Goal: Navigation & Orientation: Find specific page/section

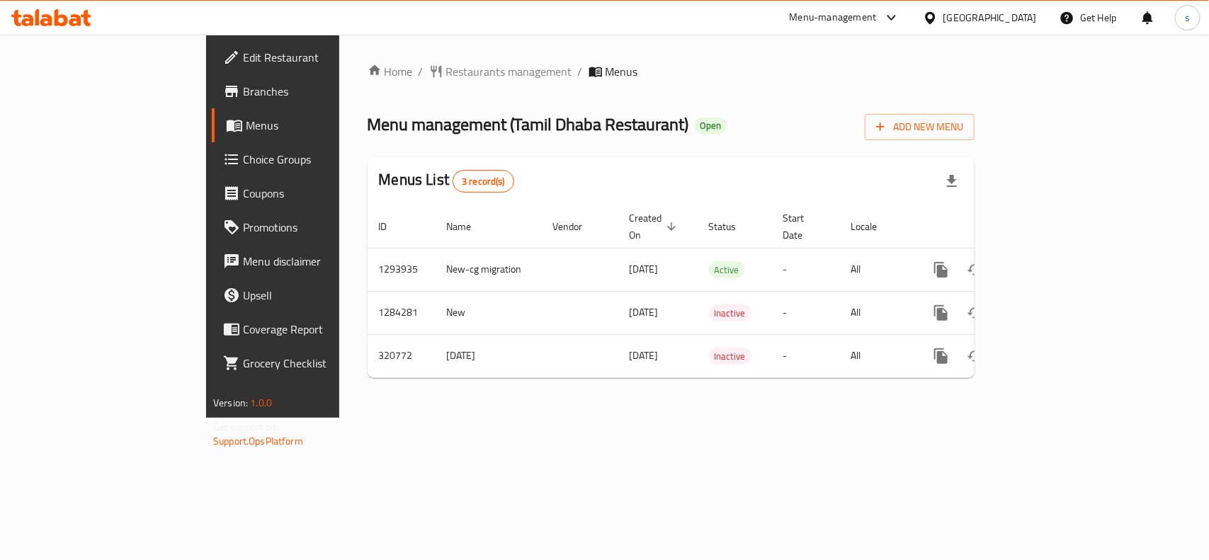
click at [976, 18] on div "[GEOGRAPHIC_DATA]" at bounding box center [991, 18] width 94 height 16
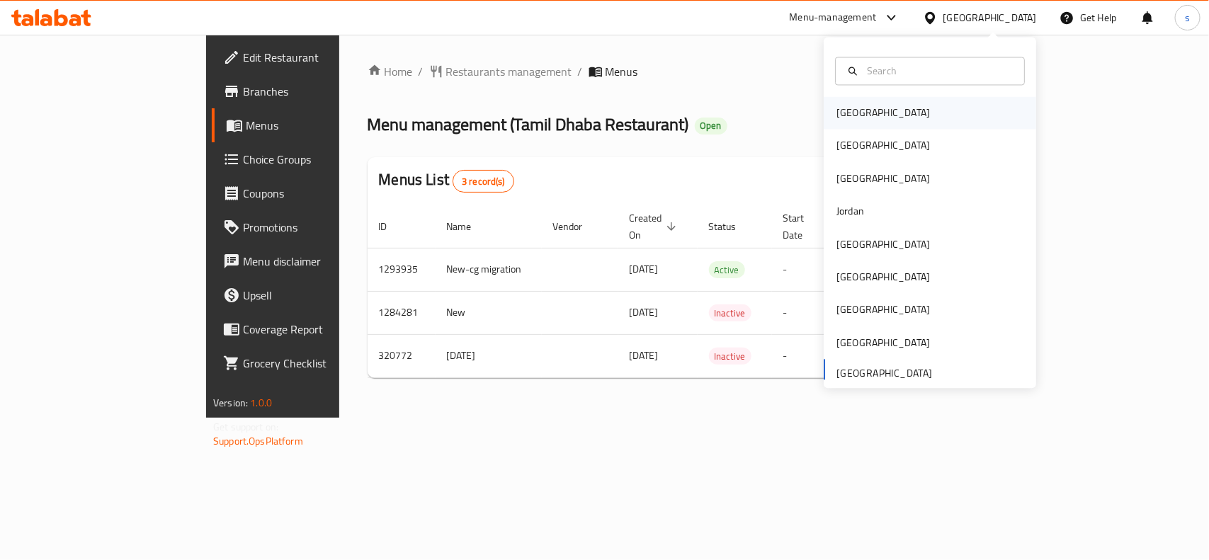
click at [837, 120] on div "[GEOGRAPHIC_DATA]" at bounding box center [884, 114] width 94 height 16
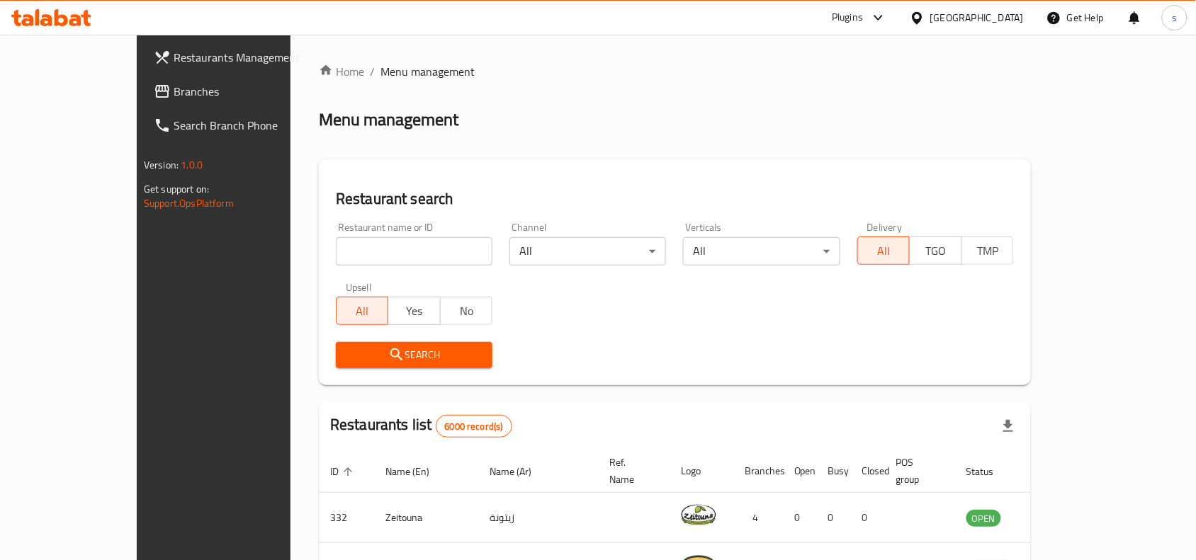
click at [1002, 19] on div "[GEOGRAPHIC_DATA]" at bounding box center [977, 18] width 94 height 16
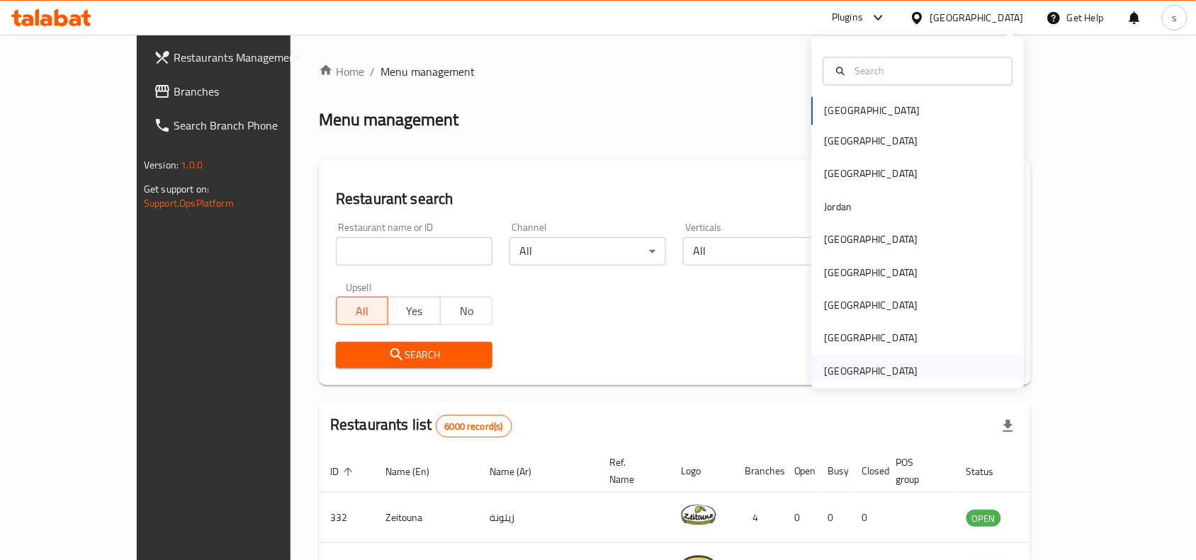
click at [849, 367] on div "[GEOGRAPHIC_DATA]" at bounding box center [872, 371] width 94 height 16
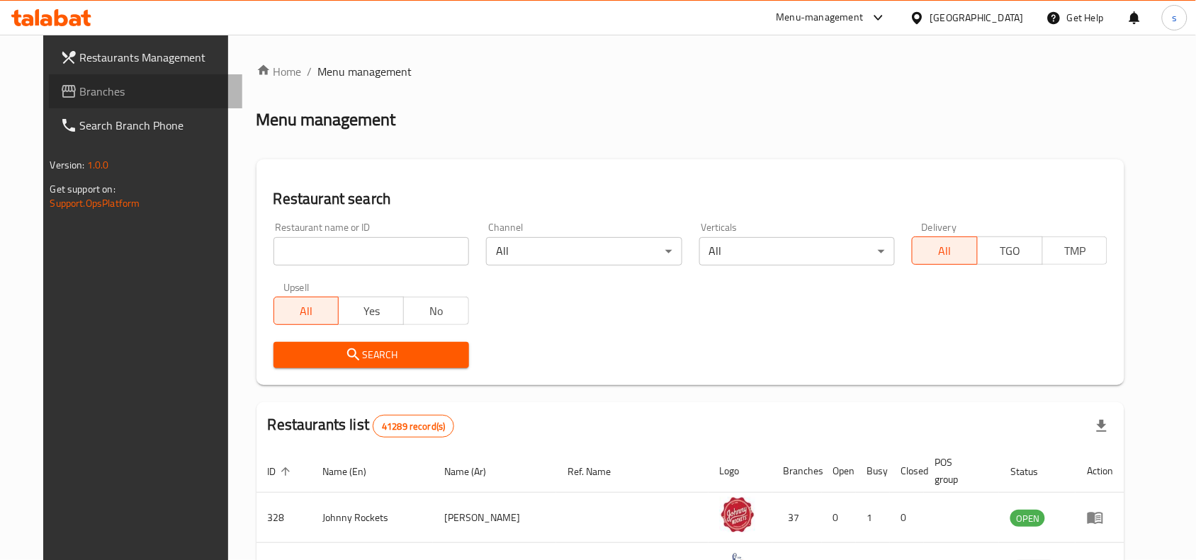
click at [80, 91] on span "Branches" at bounding box center [156, 91] width 152 height 17
